Goal: Information Seeking & Learning: Understand process/instructions

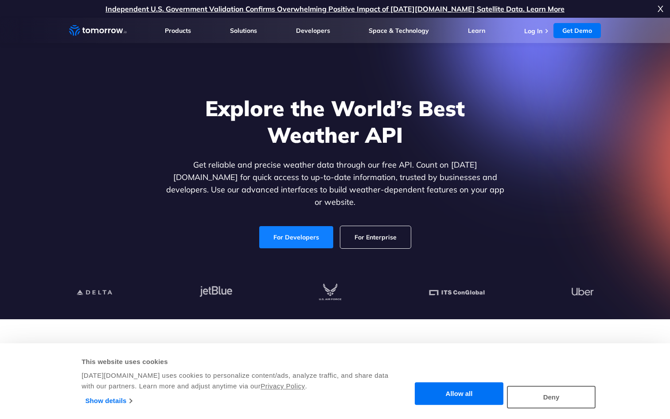
click at [304, 228] on link "For Developers" at bounding box center [296, 237] width 74 height 22
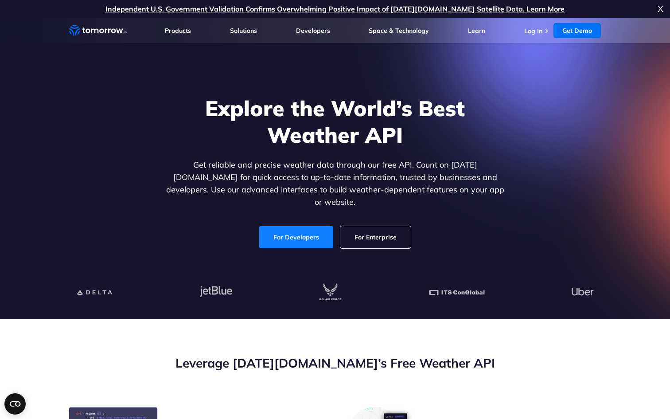
click at [307, 226] on link "For Developers" at bounding box center [296, 237] width 74 height 22
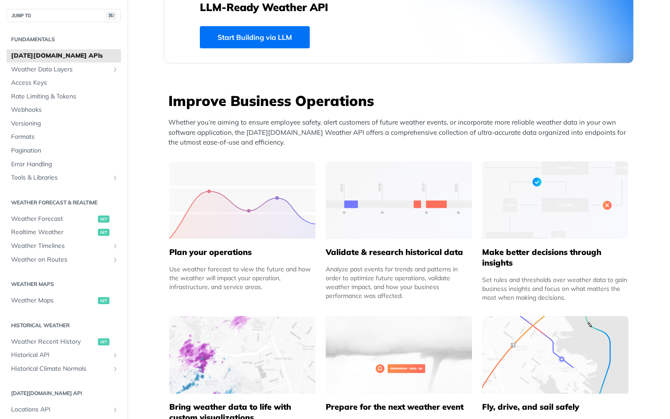
scroll to position [277, 0]
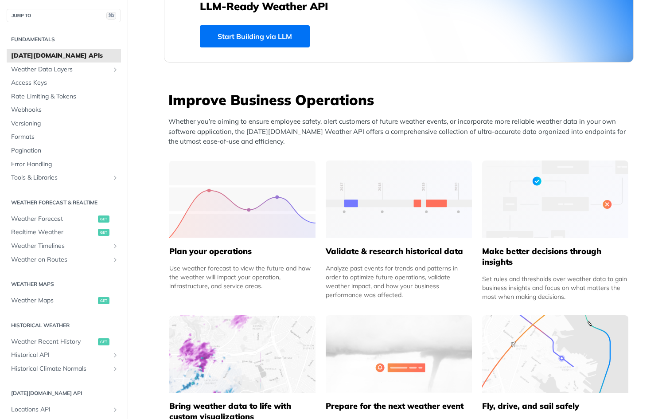
click at [246, 35] on link "Start Building via LLM" at bounding box center [255, 36] width 110 height 22
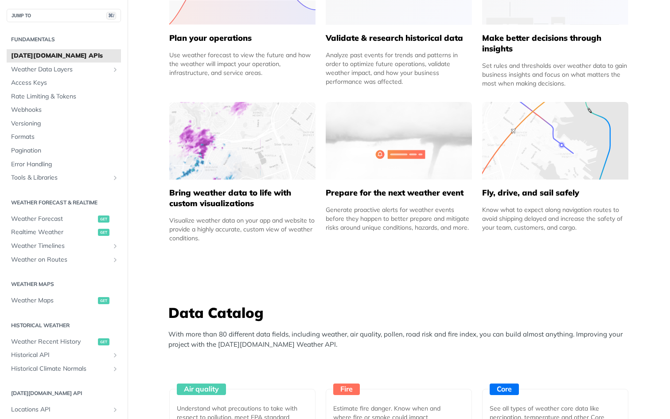
scroll to position [491, 0]
click at [68, 222] on span "Weather Forecast" at bounding box center [53, 219] width 85 height 9
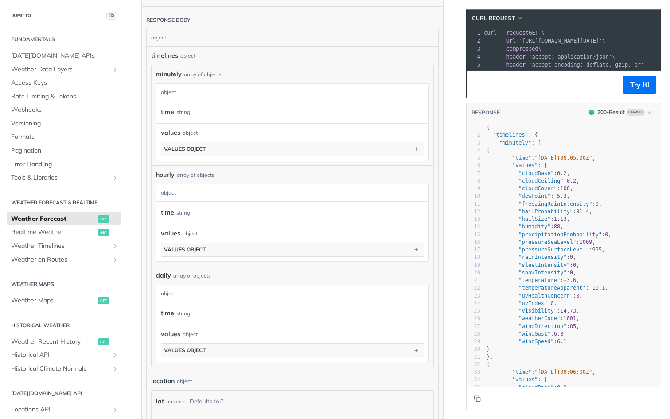
click at [292, 138] on div "values object values object" at bounding box center [292, 142] width 263 height 28
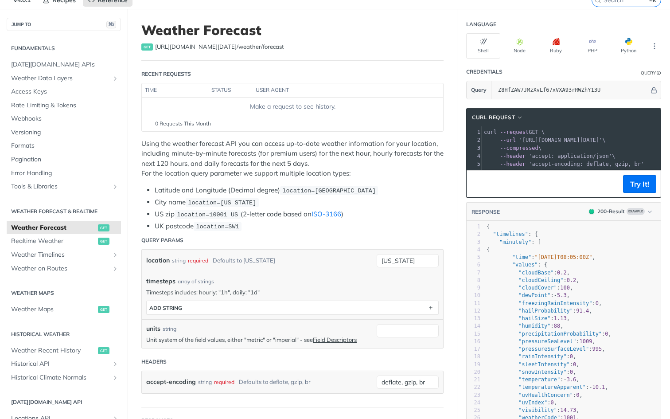
scroll to position [20, 0]
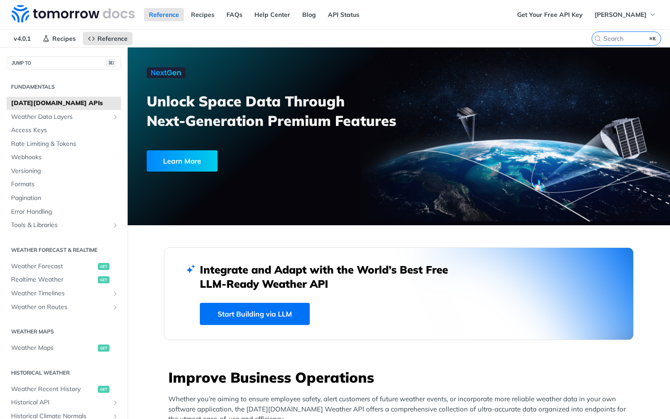
click at [278, 309] on link "Start Building via LLM" at bounding box center [255, 314] width 110 height 22
click at [44, 264] on span "Weather Forecast" at bounding box center [53, 266] width 85 height 9
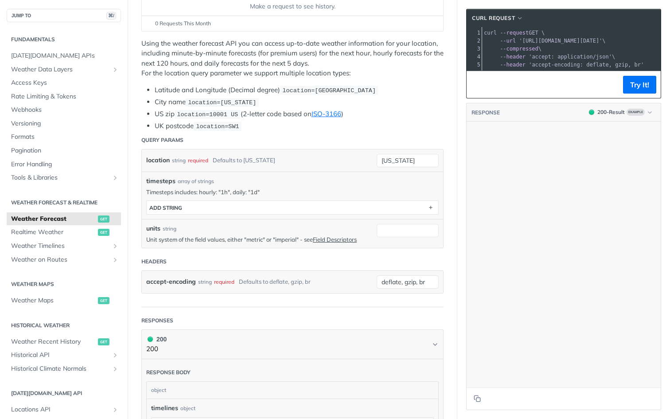
scroll to position [1761, 0]
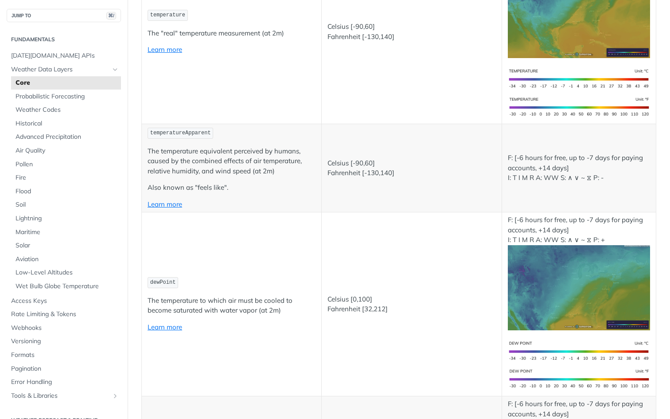
scroll to position [243, 0]
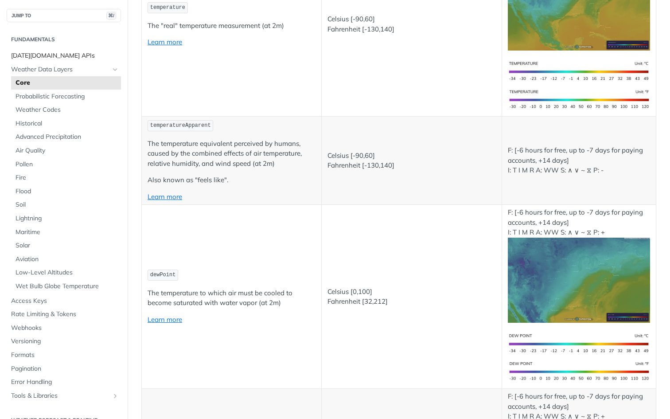
click at [53, 57] on span "[DATE][DOMAIN_NAME] APIs" at bounding box center [65, 55] width 108 height 9
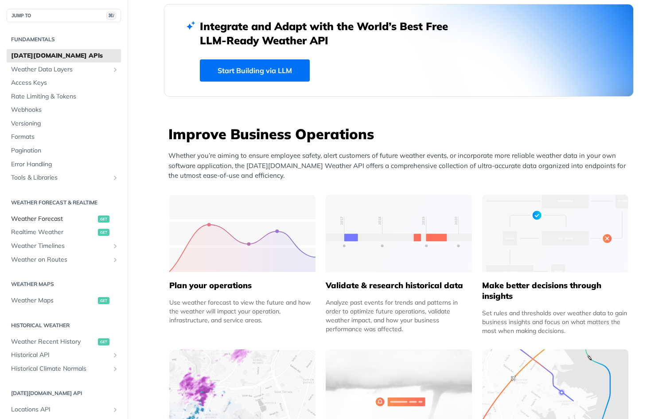
click at [64, 221] on span "Weather Forecast" at bounding box center [53, 219] width 85 height 9
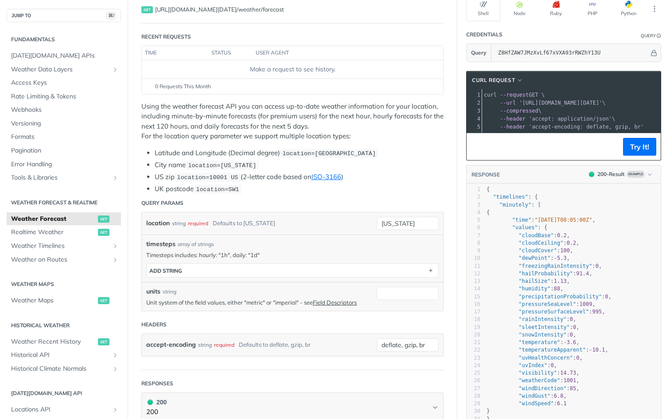
scroll to position [81, 0]
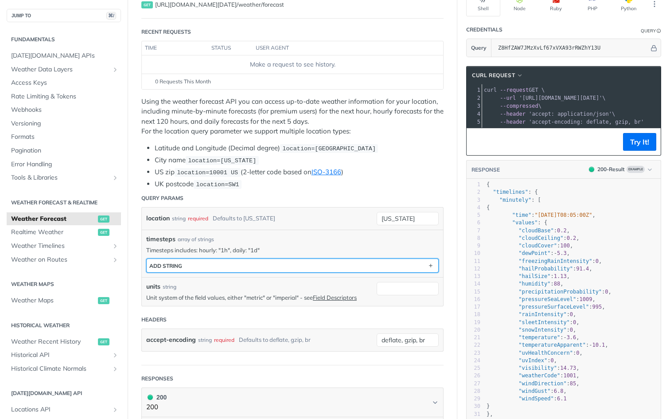
click at [244, 262] on button "ADD string" at bounding box center [293, 265] width 292 height 13
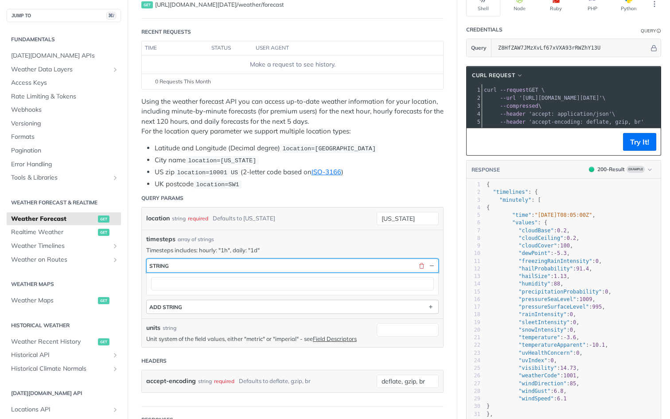
click at [244, 262] on button "string" at bounding box center [293, 265] width 292 height 13
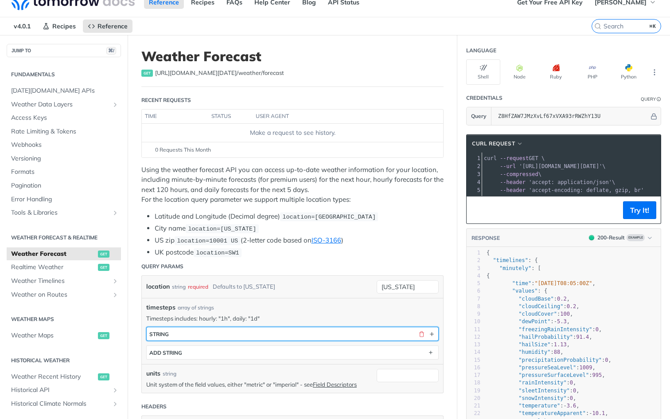
scroll to position [12, 0]
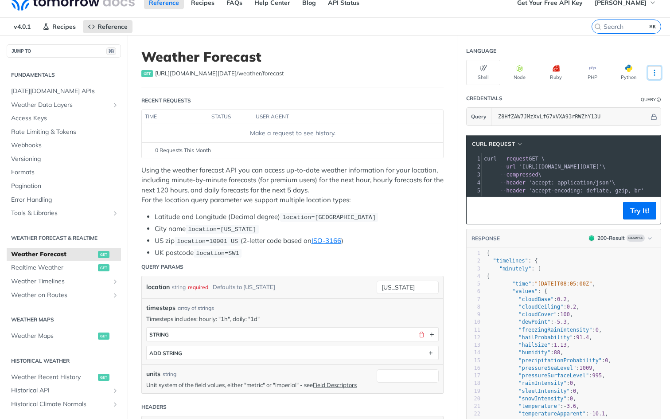
click at [648, 67] on button "More Languages" at bounding box center [654, 72] width 13 height 13
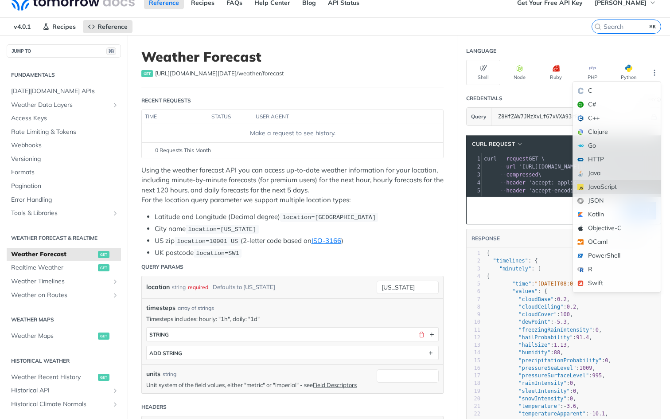
click at [610, 187] on div "JavaScript" at bounding box center [617, 187] width 88 height 14
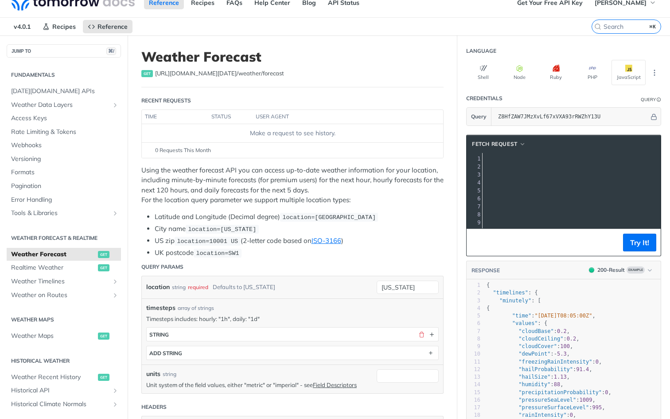
scroll to position [0, 0]
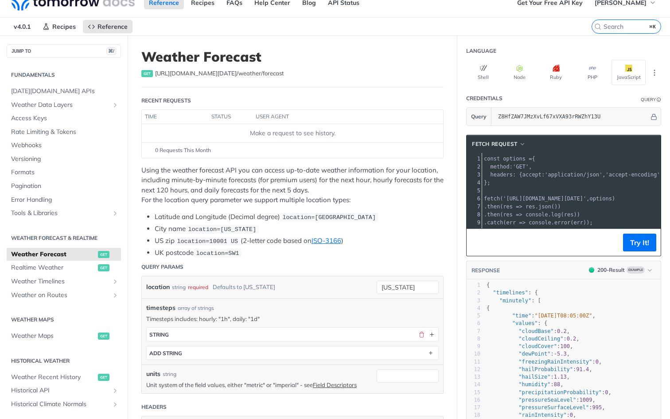
drag, startPoint x: 625, startPoint y: 200, endPoint x: 402, endPoint y: 198, distance: 222.1
click at [561, 211] on span "log" at bounding box center [556, 214] width 10 height 6
click at [514, 199] on span "'[URL][DOMAIN_NAME][DATE]'" at bounding box center [472, 198] width 83 height 6
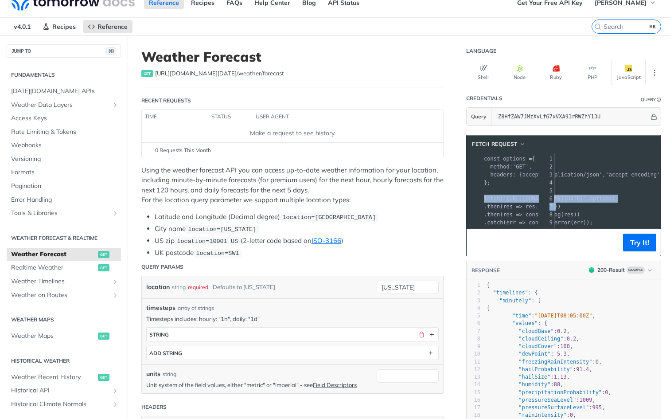
click at [566, 199] on span "'[URL][DOMAIN_NAME][DATE]'" at bounding box center [544, 198] width 83 height 6
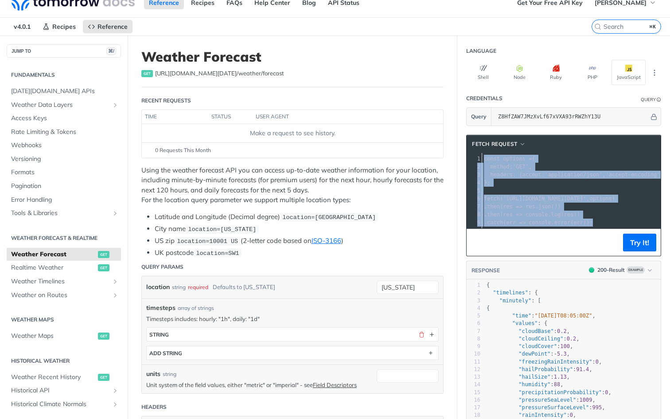
copy div "const options = { 2 method : 'GET' , 3 headers : { accept : 'application/json' …"
